Goal: Task Accomplishment & Management: Manage account settings

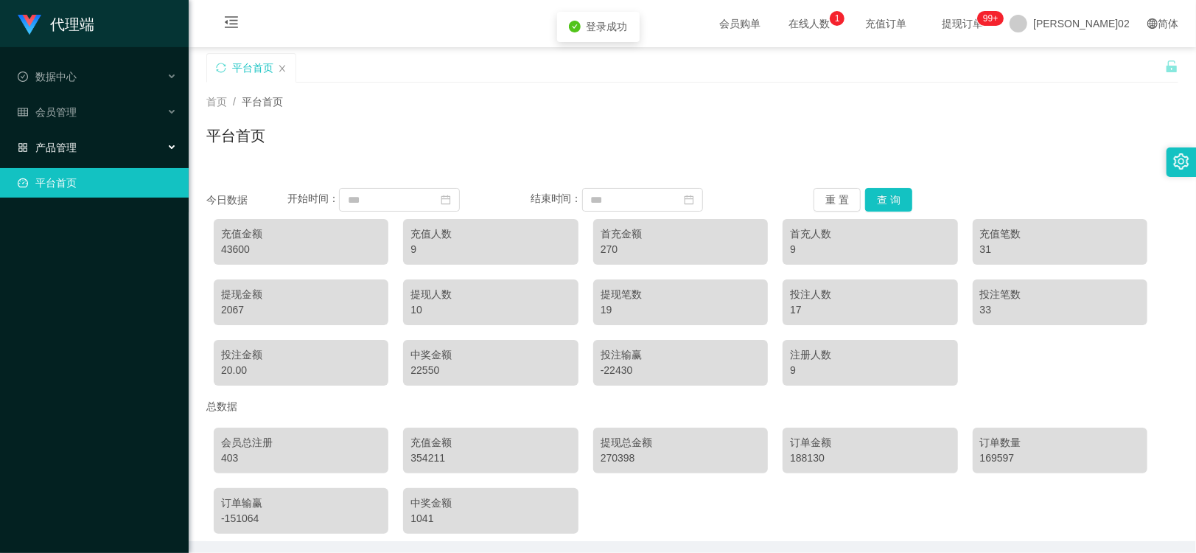
click at [41, 149] on font "产品管理" at bounding box center [55, 148] width 41 height 12
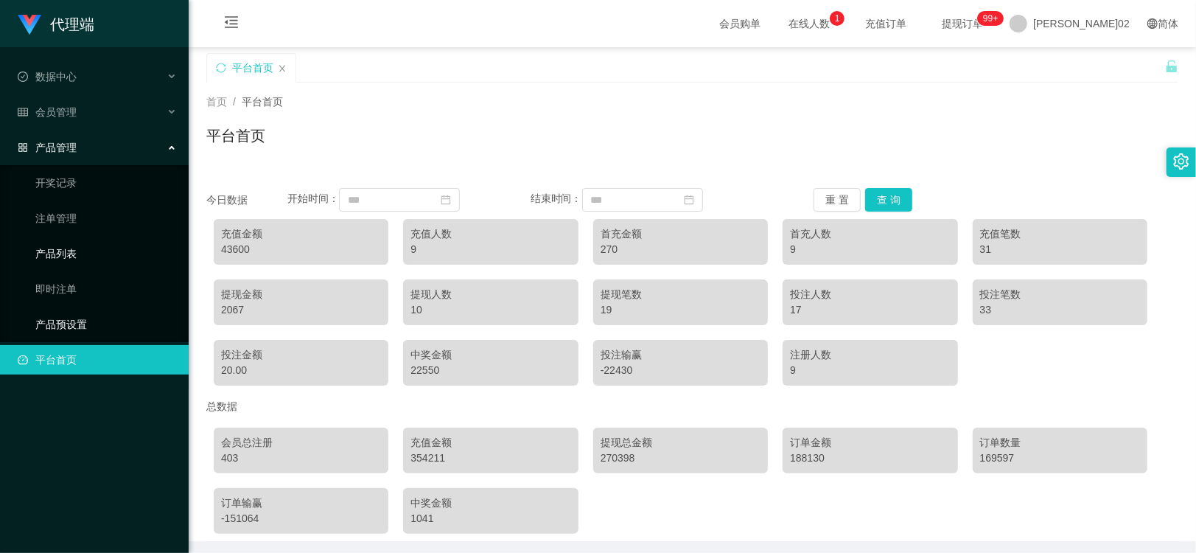
drag, startPoint x: 75, startPoint y: 317, endPoint x: 74, endPoint y: 249, distance: 67.8
click at [75, 317] on link "产品预设置" at bounding box center [106, 324] width 142 height 29
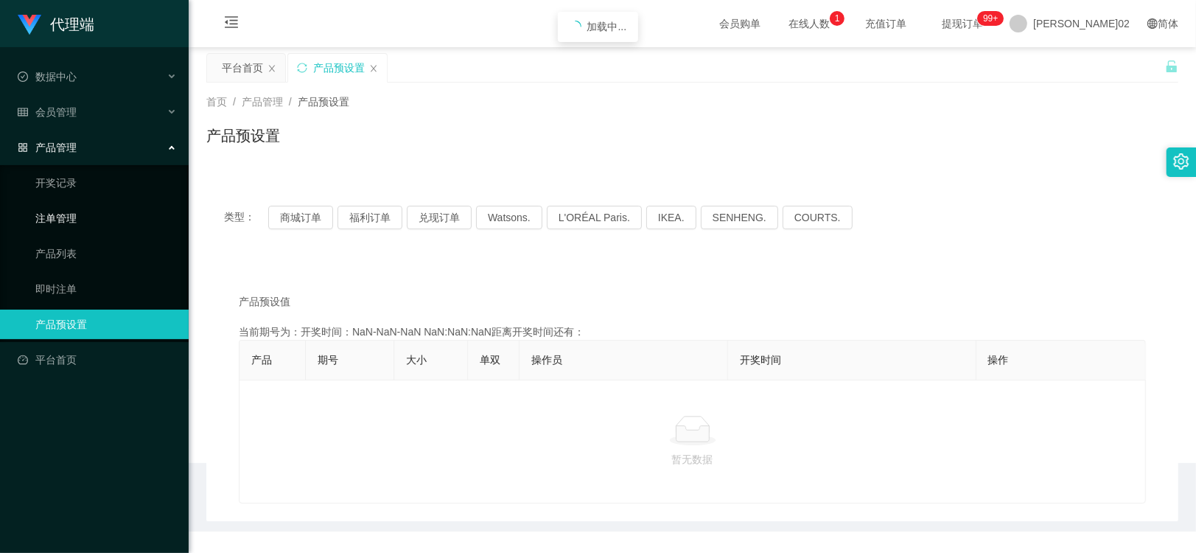
click at [82, 217] on link "注单管理" at bounding box center [106, 217] width 142 height 29
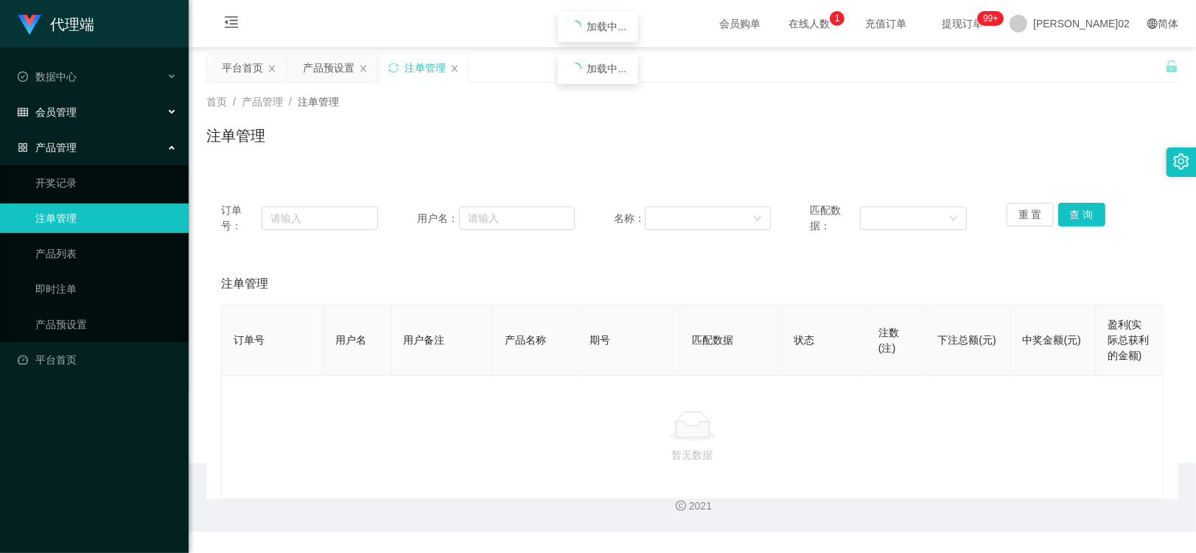
click at [83, 111] on div "会员管理" at bounding box center [94, 111] width 189 height 29
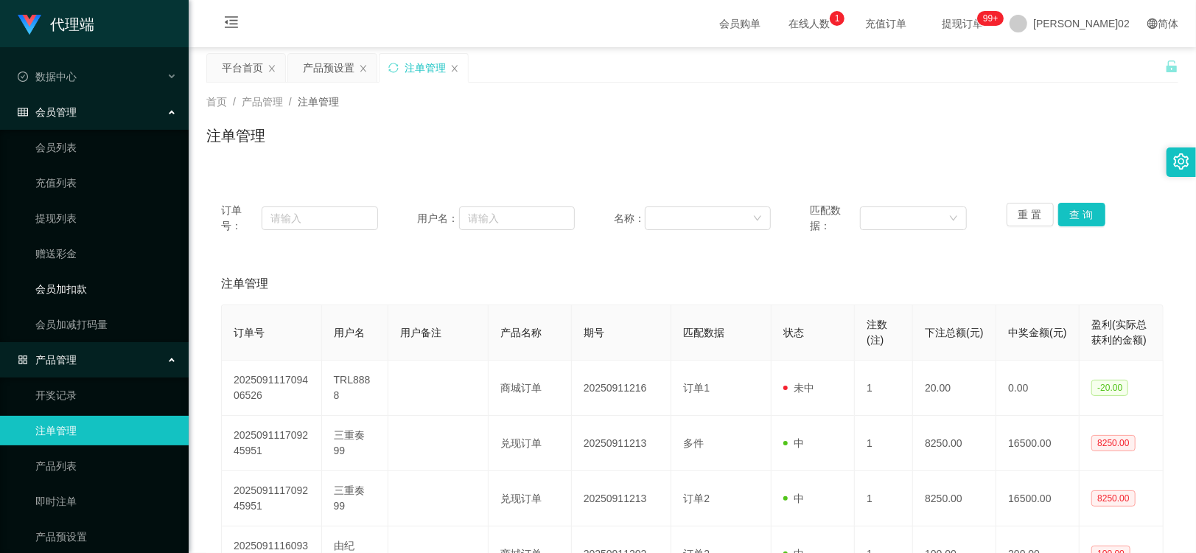
click at [74, 280] on link "会员加扣款" at bounding box center [106, 288] width 142 height 29
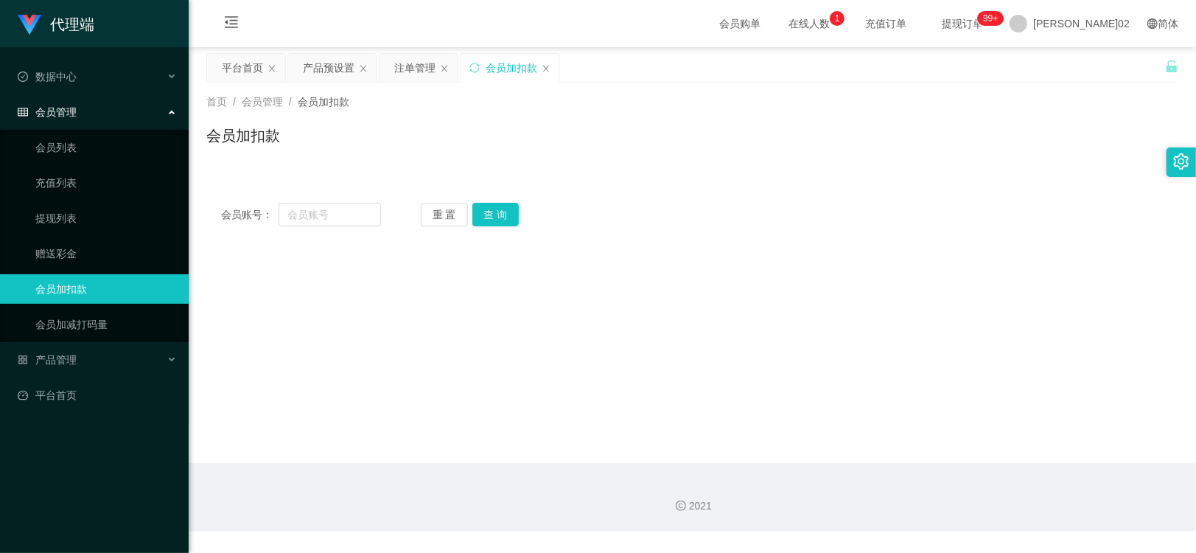
click at [75, 202] on ul "会员列表 充值列表 提现列表 赠送彩金 会员加扣款 会员加减打码量" at bounding box center [94, 236] width 189 height 212
click at [72, 209] on link "提现列表" at bounding box center [106, 217] width 142 height 29
